Goal: Information Seeking & Learning: Learn about a topic

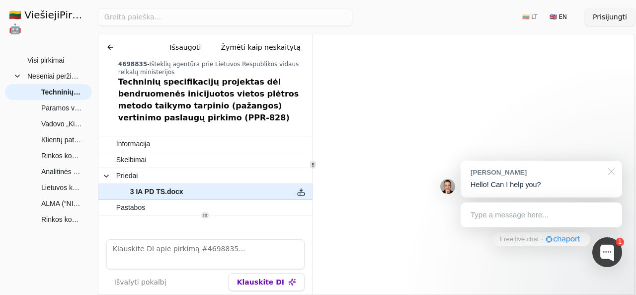
click at [614, 172] on div at bounding box center [610, 171] width 25 height 20
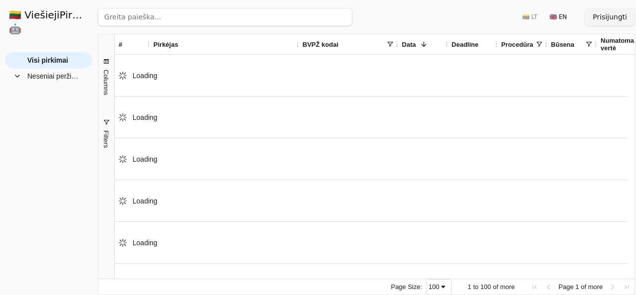
click at [179, 16] on input "search" at bounding box center [225, 17] width 255 height 18
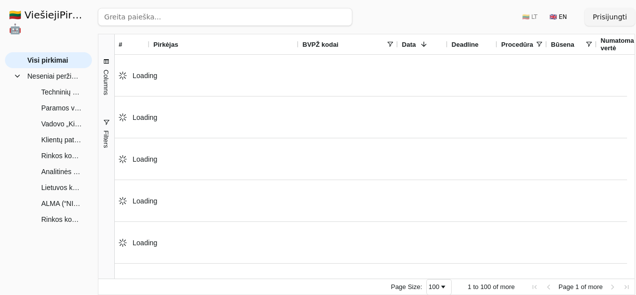
paste input "Žaliosios infrastruktūros esamos būklės įvertinimo ir vystymo galimybių nustaty…"
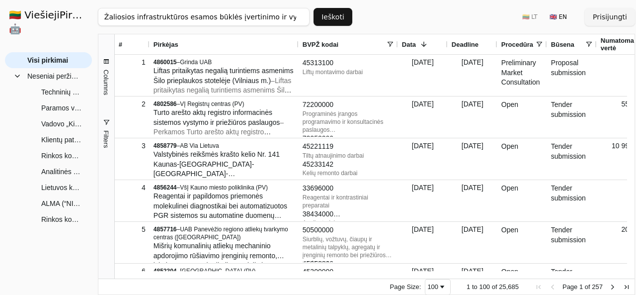
scroll to position [0, 152]
type input "Žaliosios infrastruktūros esamos būklės įvertinimo ir vystymo galimybių nustaty…"
click button "Ieškoti" at bounding box center [333, 17] width 39 height 18
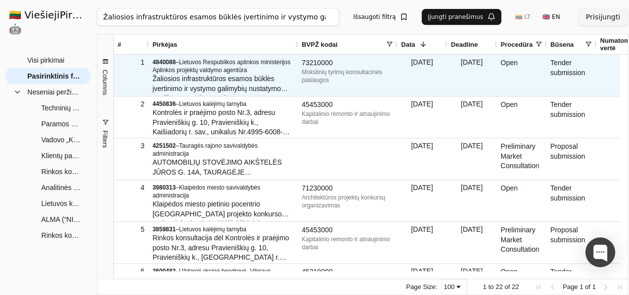
click at [248, 78] on span "Žaliosios infrastruktūros esamos būklės įvertinimo ir vystymo galimybių nustaty…" at bounding box center [220, 93] width 135 height 37
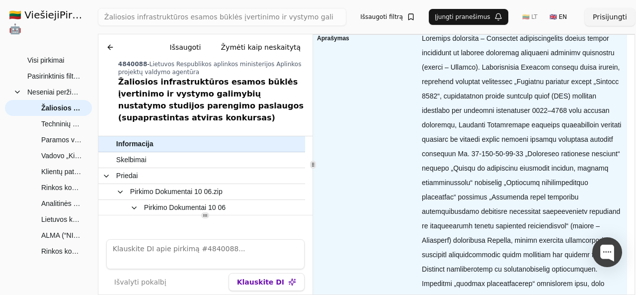
scroll to position [139, 0]
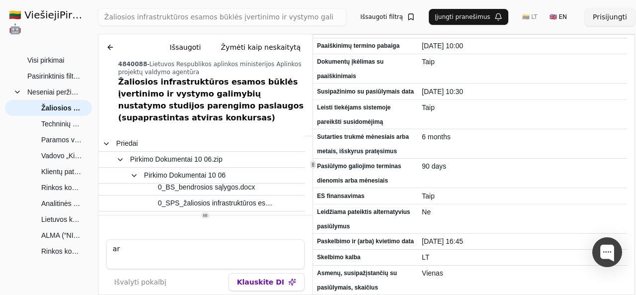
type textarea "a"
type textarea "koks nurodytas biudzetas"
click at [260, 274] on button "Klauskite DI" at bounding box center [267, 282] width 76 height 18
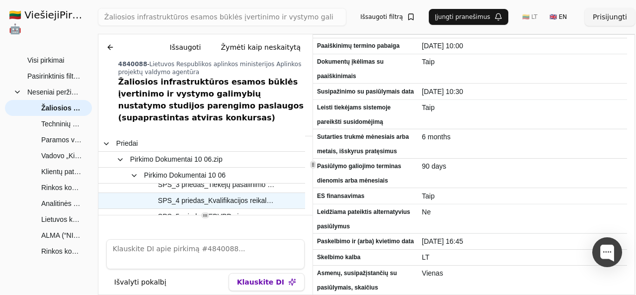
click at [216, 193] on span "SPS_4 priedas_Kvalifikacijos reikalavimai.docx" at bounding box center [217, 200] width 118 height 14
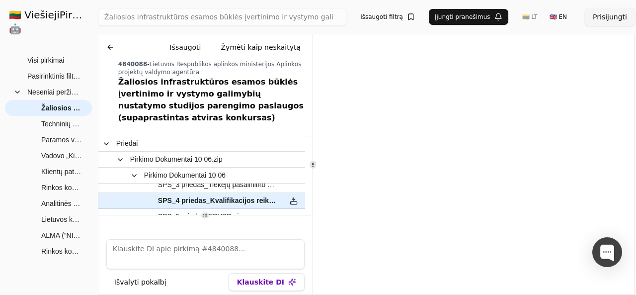
click at [180, 246] on textarea at bounding box center [205, 254] width 198 height 30
paste textarea "Rinkos konsultacija dėl Prisitaikymo prie klimato kaitos planų savivaldybėms pa…"
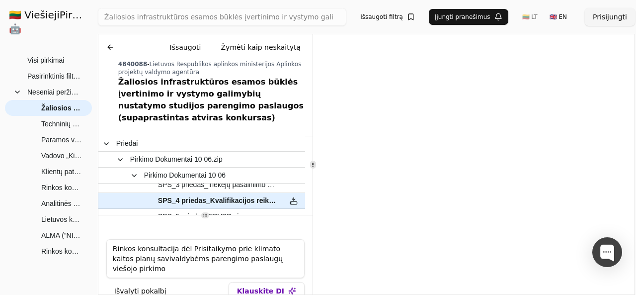
type textarea "Rinkos konsultacija dėl Prisitaikymo prie klimato kaitos planų savivaldybėms pa…"
click at [254, 284] on button "Klauskite DI" at bounding box center [267, 291] width 76 height 18
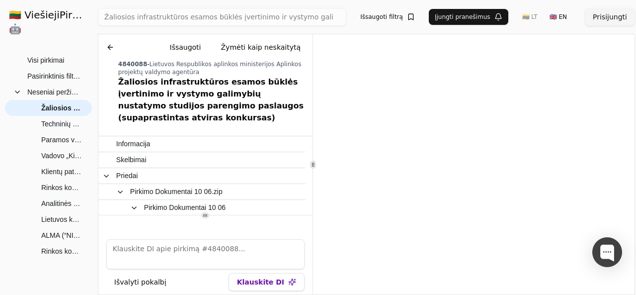
click at [132, 281] on button "Išvalyti pokalbį" at bounding box center [140, 282] width 68 height 18
click at [39, 15] on h1 "🇱🇹 ViešiejiPirkimai .AI 🤖" at bounding box center [48, 22] width 95 height 44
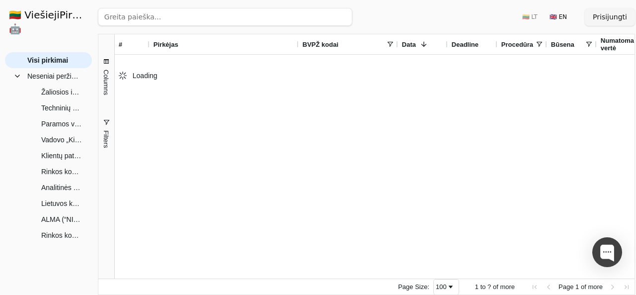
click at [179, 19] on input "search" at bounding box center [225, 17] width 255 height 18
paste input "Rinkos konsultacija dėl Prisitaikymo prie klimato kaitos planų savivaldybėms pa…"
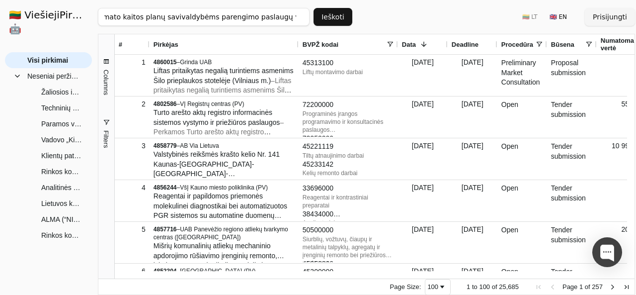
type input "Rinkos konsultacija dėl Prisitaikymo prie klimato kaitos planų savivaldybėms pa…"
click button "Ieškoti" at bounding box center [333, 17] width 39 height 18
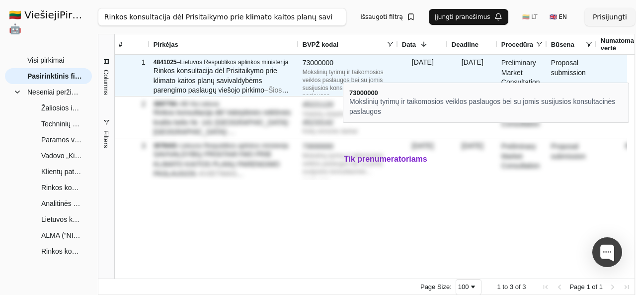
click at [343, 74] on div "Mokslinių tyrimų ir taikomosios veiklos paslaugos bei su jomis susijusios konsu…" at bounding box center [348, 80] width 91 height 24
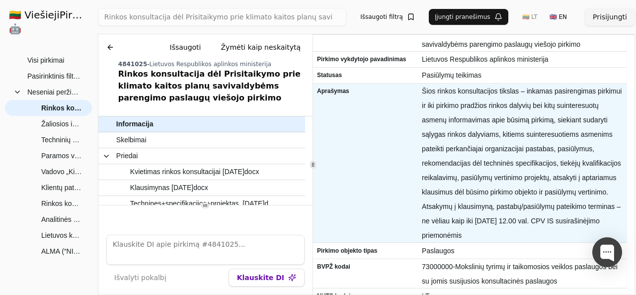
scroll to position [16, 0]
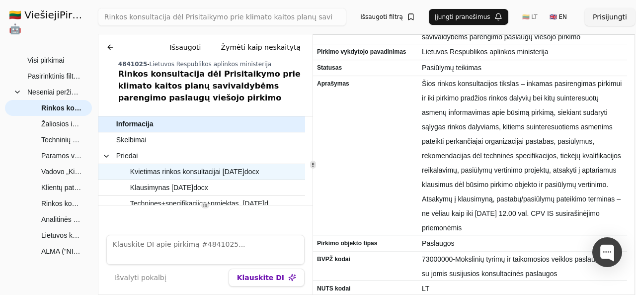
click at [221, 174] on span "Kvietimas rinkos konsultacijai [DATE]docx" at bounding box center [194, 172] width 129 height 14
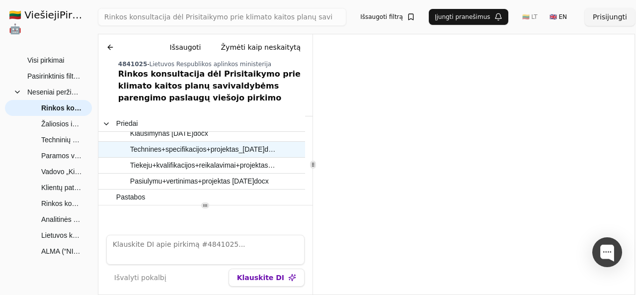
click at [184, 150] on span "Technines+specifikacijos+projektas_[DATE]docx" at bounding box center [203, 149] width 146 height 14
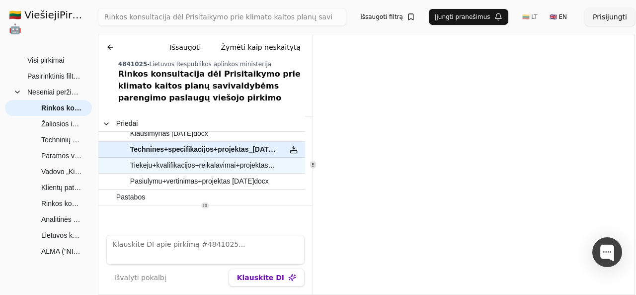
click at [205, 167] on span "Tiekeju+kvalifikacijos+reikalavimai+projektas [DATE]docx" at bounding box center [203, 165] width 146 height 14
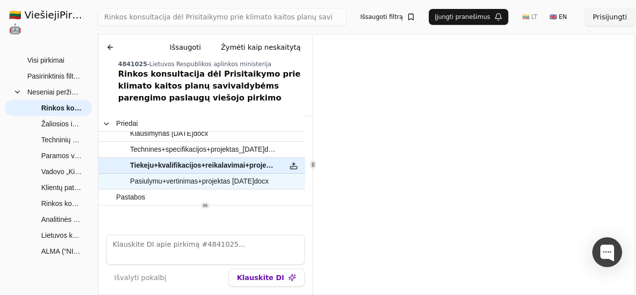
click at [203, 184] on span "Pasiulymu+vertinimas+projektas [DATE]docx" at bounding box center [199, 181] width 139 height 14
